Goal: Information Seeking & Learning: Learn about a topic

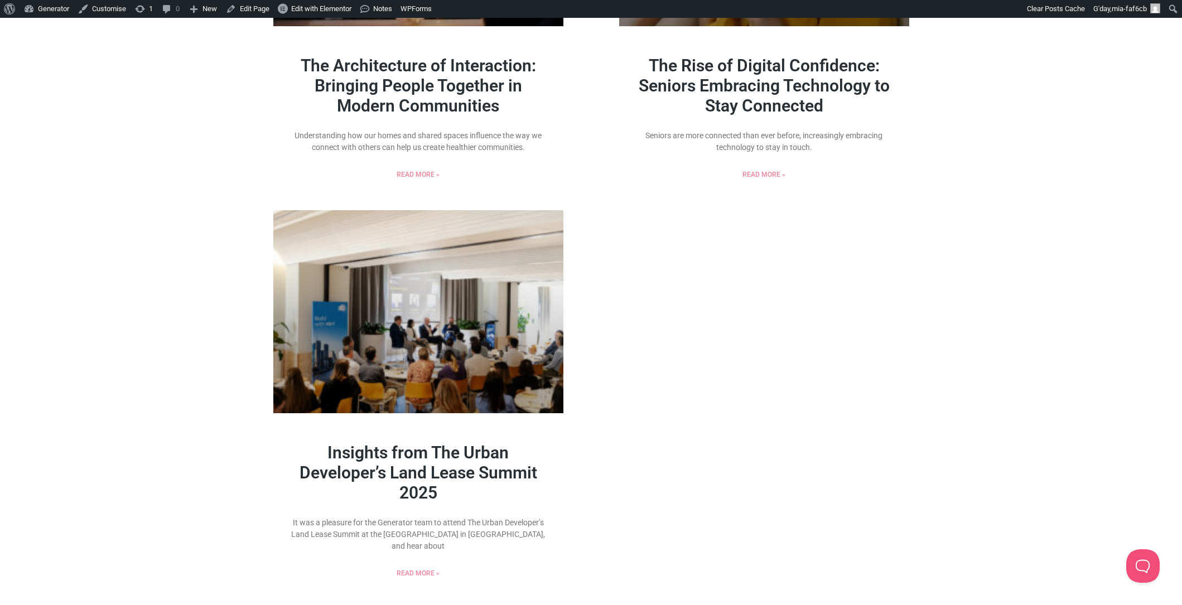
scroll to position [1440, 0]
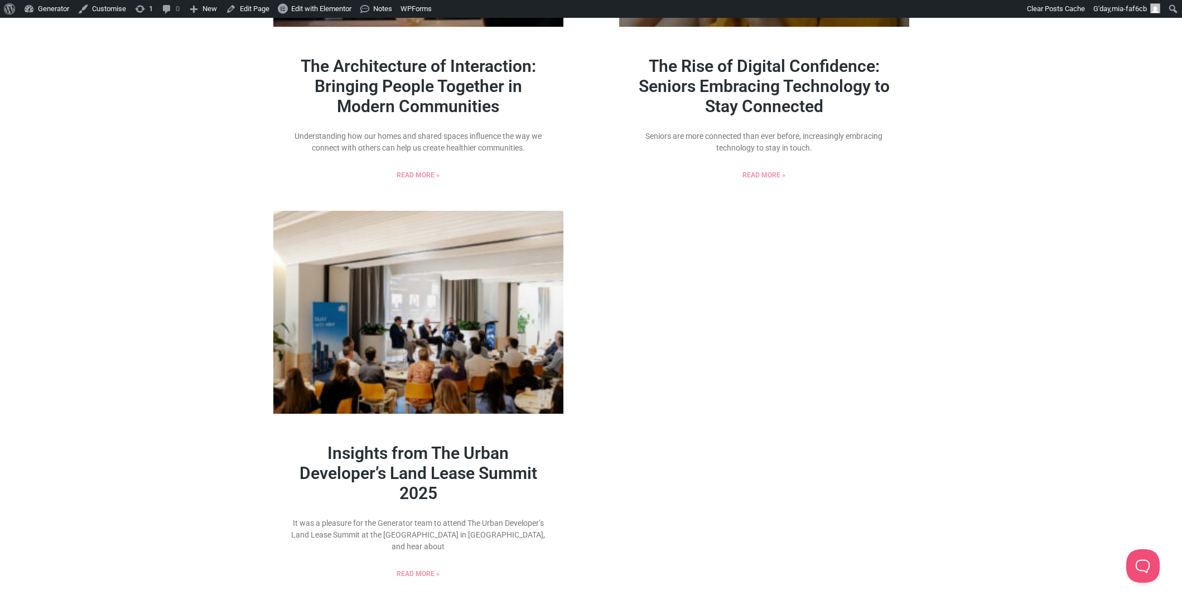
drag, startPoint x: 471, startPoint y: 501, endPoint x: 317, endPoint y: 460, distance: 159.7
click at [317, 460] on h1 "Insights from The Urban Developer’s Land Lease Summit 2025" at bounding box center [418, 473] width 257 height 60
copy link "Insights from The Urban Developer’s Land Lease Summit 2025"
click at [467, 533] on p "It was a pleasure for the Generator team to attend The Urban Developer’s Land L…" at bounding box center [418, 535] width 257 height 35
click at [433, 572] on link "Read More »" at bounding box center [418, 574] width 43 height 10
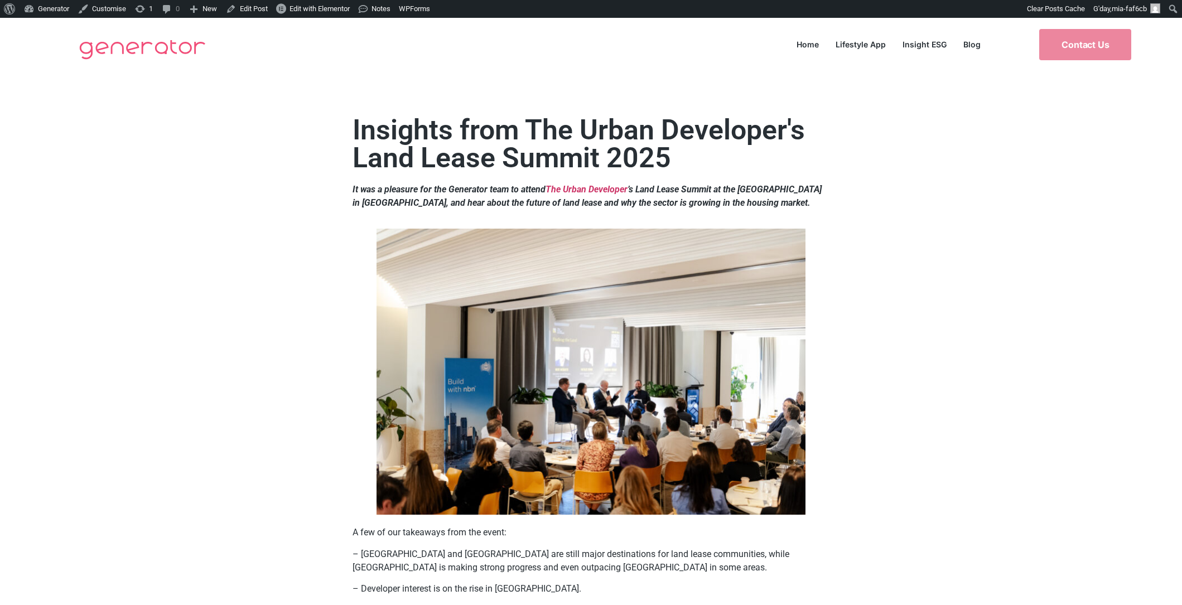
scroll to position [7, 0]
